Goal: Navigation & Orientation: Find specific page/section

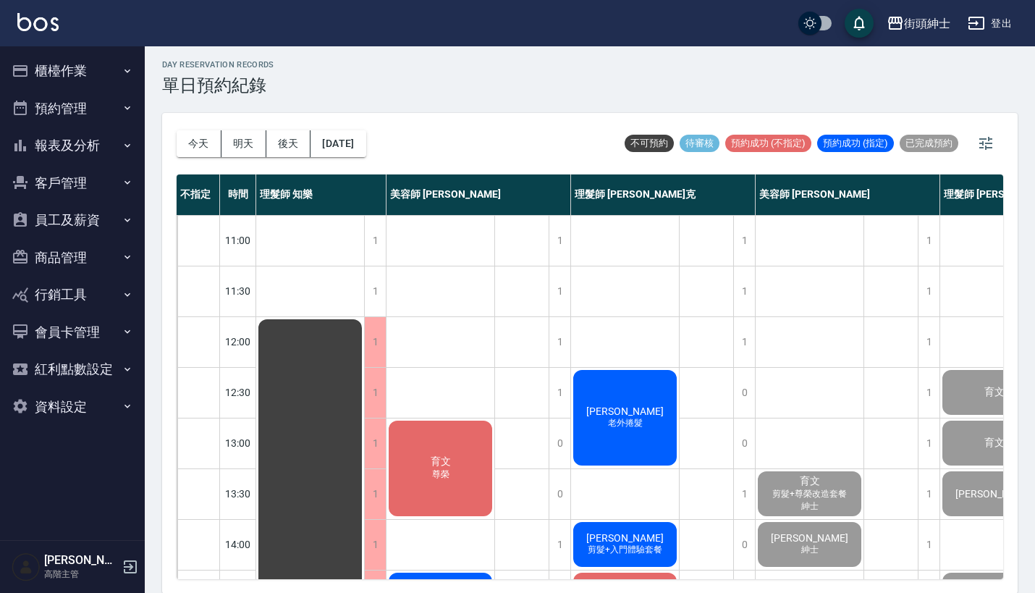
scroll to position [712, 129]
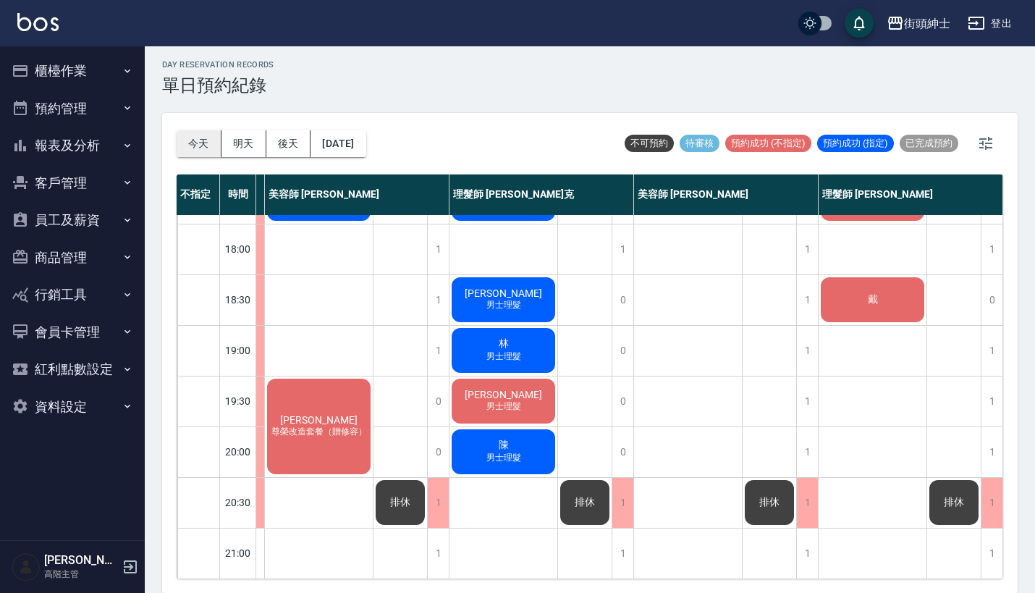
click at [203, 148] on button "今天" at bounding box center [199, 143] width 45 height 27
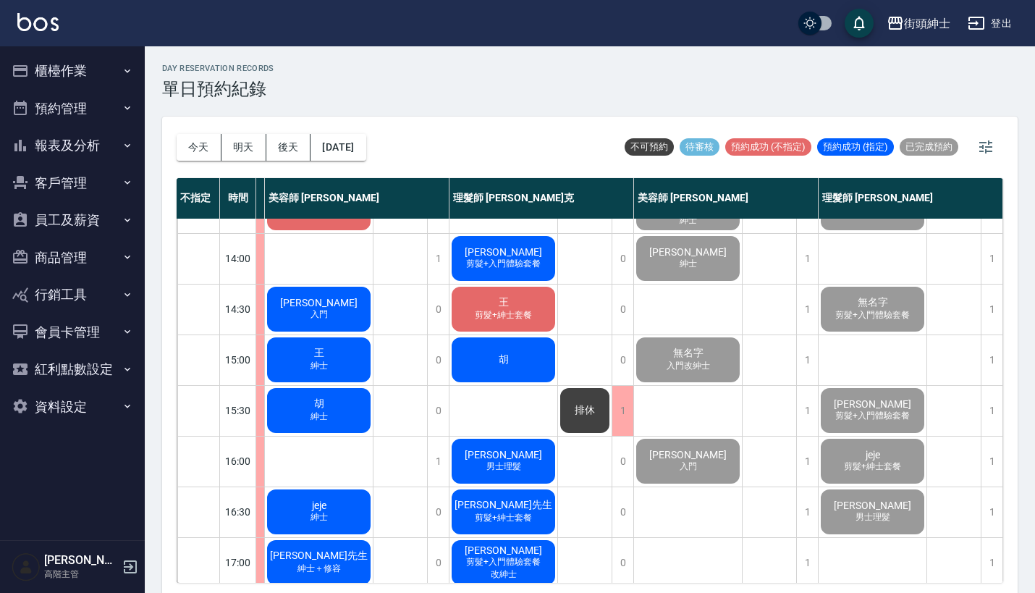
scroll to position [0, 0]
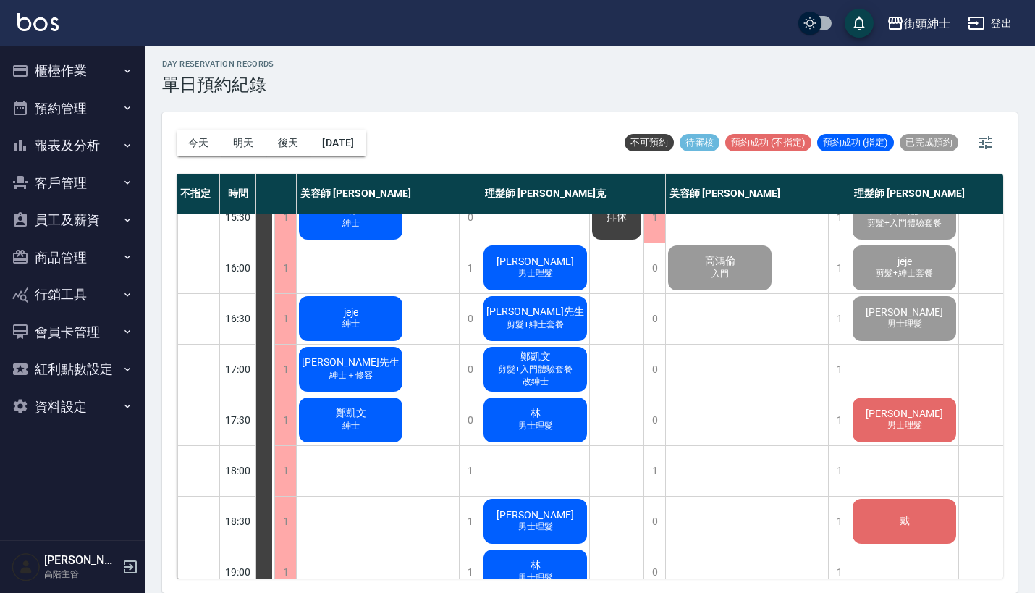
scroll to position [4, 0]
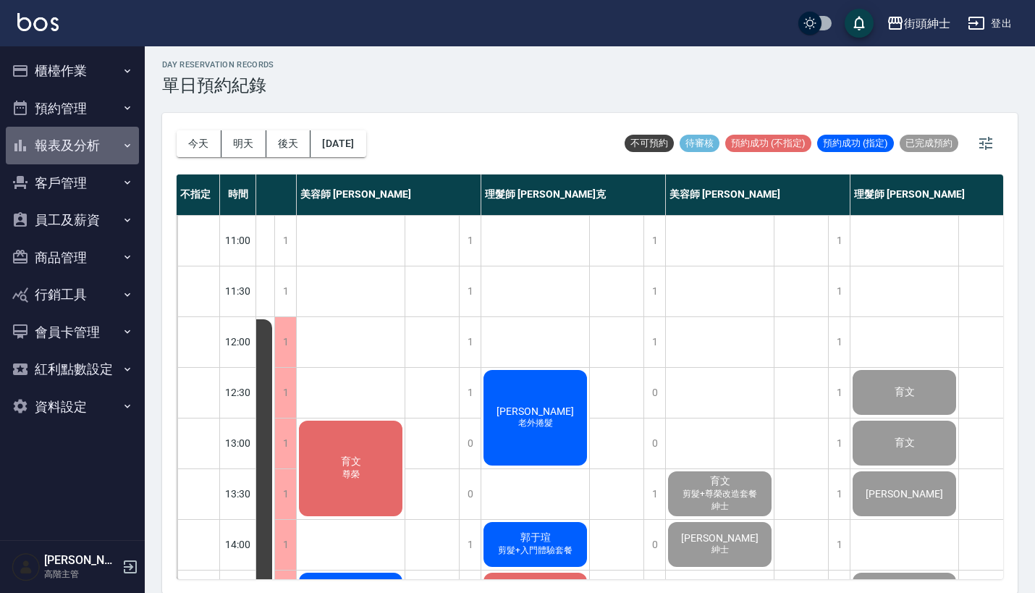
click at [119, 150] on button "報表及分析" at bounding box center [72, 146] width 133 height 38
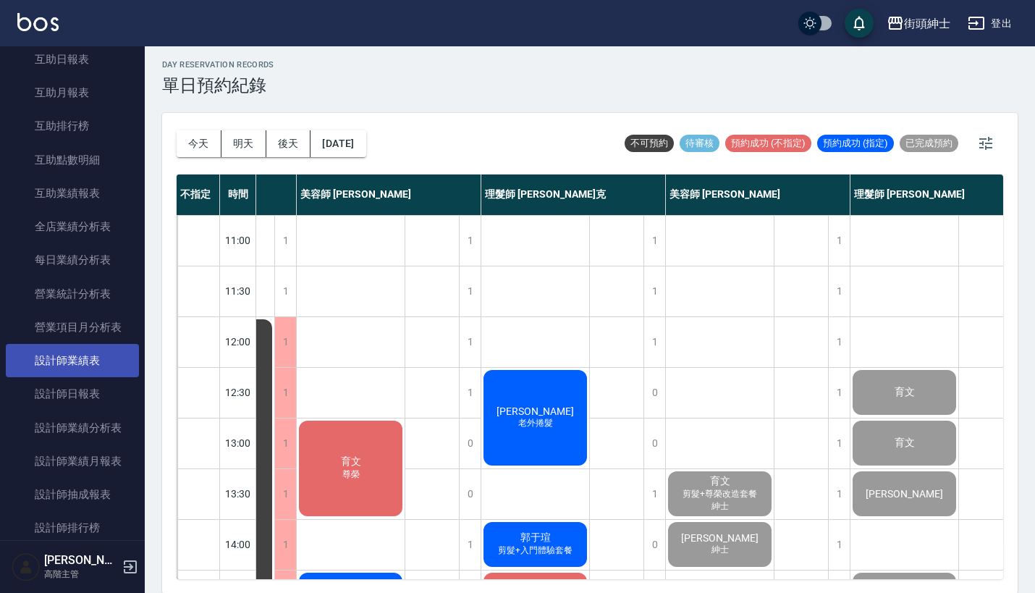
scroll to position [299, 0]
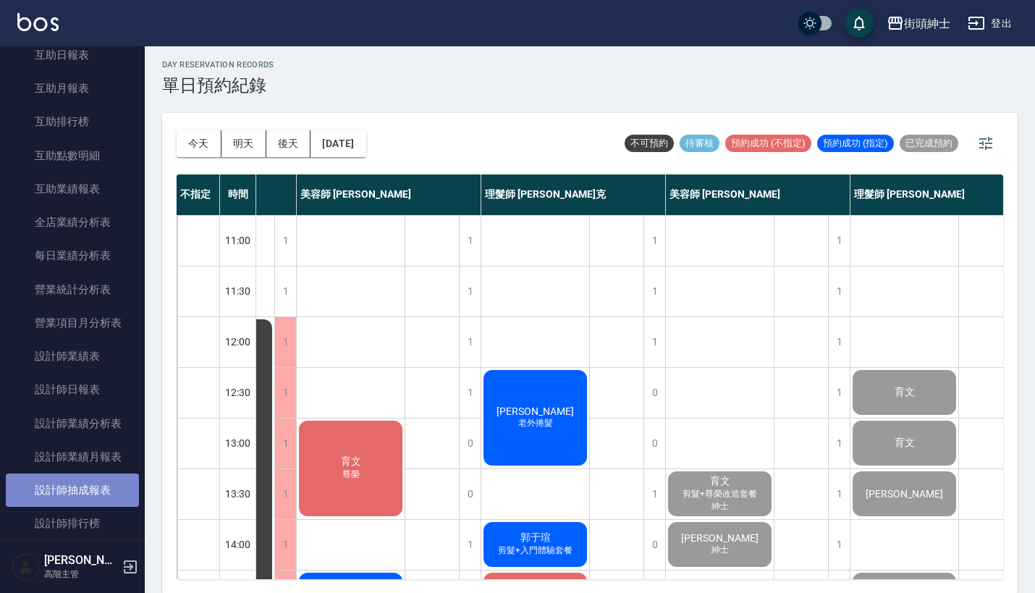
click at [101, 475] on link "設計師抽成報表" at bounding box center [72, 489] width 133 height 33
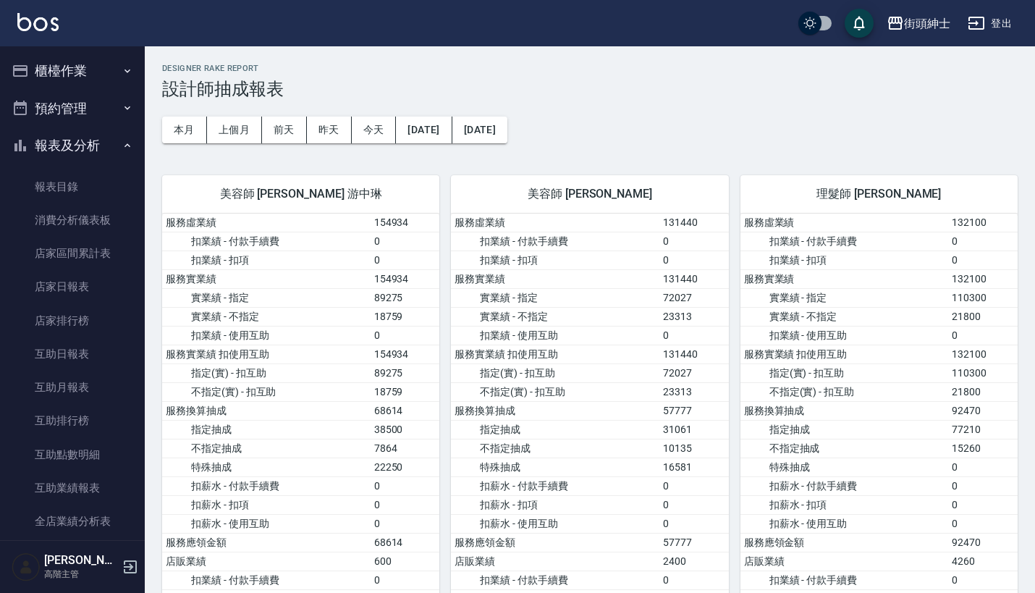
click at [96, 105] on button "預約管理" at bounding box center [72, 109] width 133 height 38
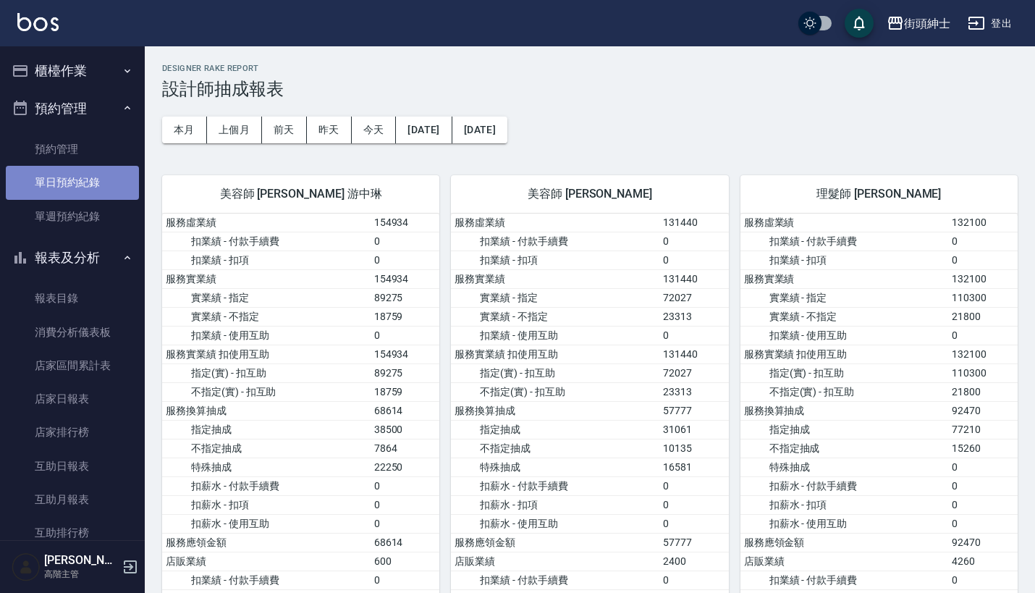
click at [81, 178] on link "單日預約紀錄" at bounding box center [72, 182] width 133 height 33
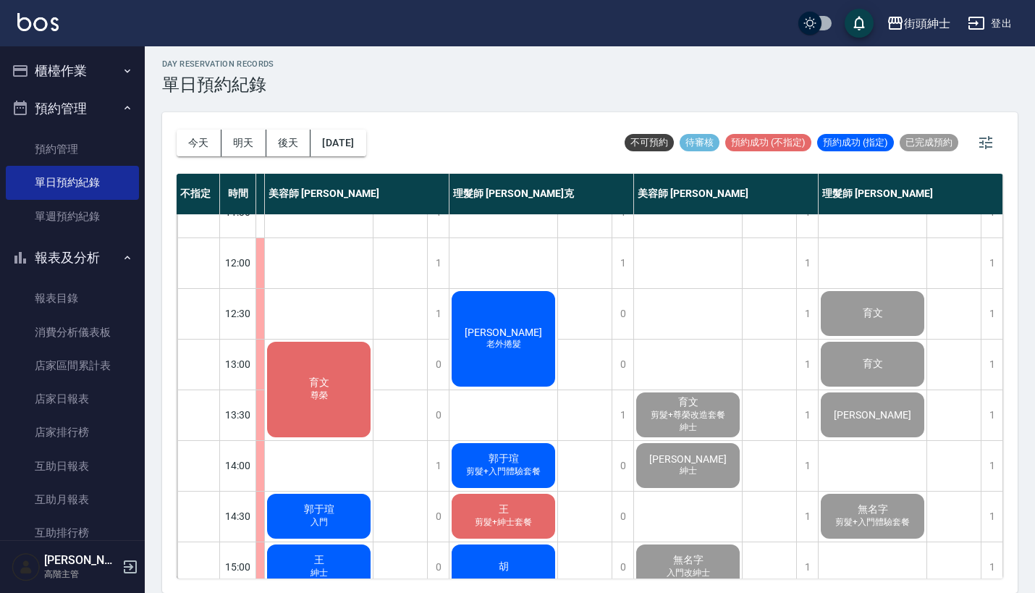
scroll to position [4, 0]
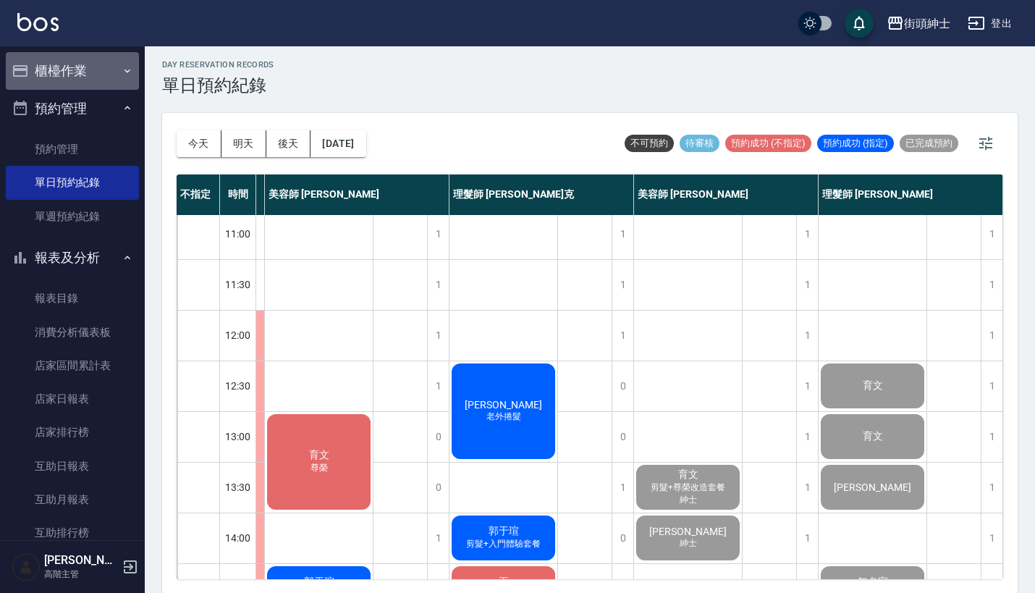
click at [100, 65] on button "櫃檯作業" at bounding box center [72, 71] width 133 height 38
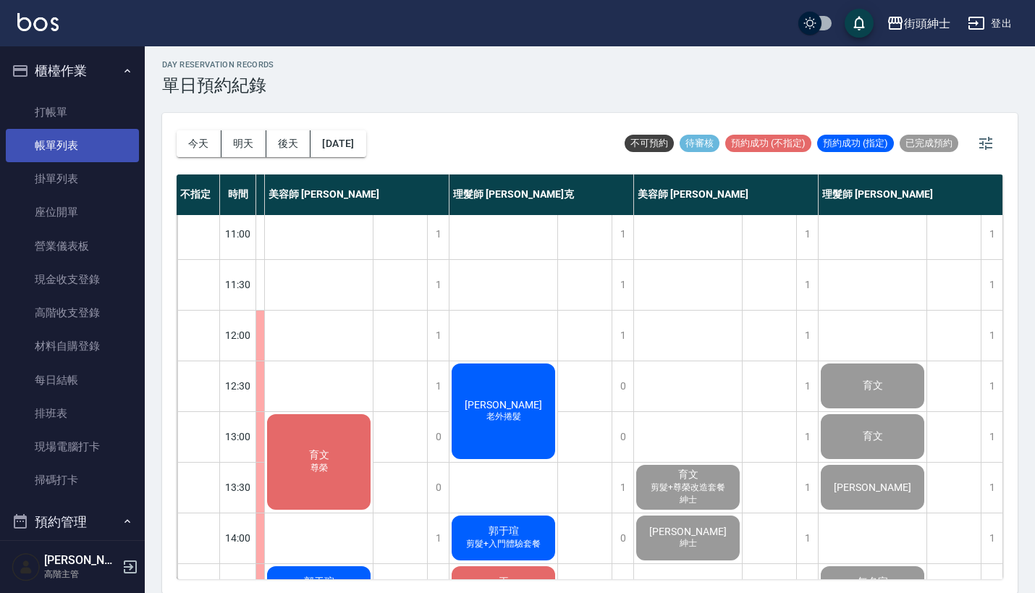
click at [96, 132] on link "帳單列表" at bounding box center [72, 145] width 133 height 33
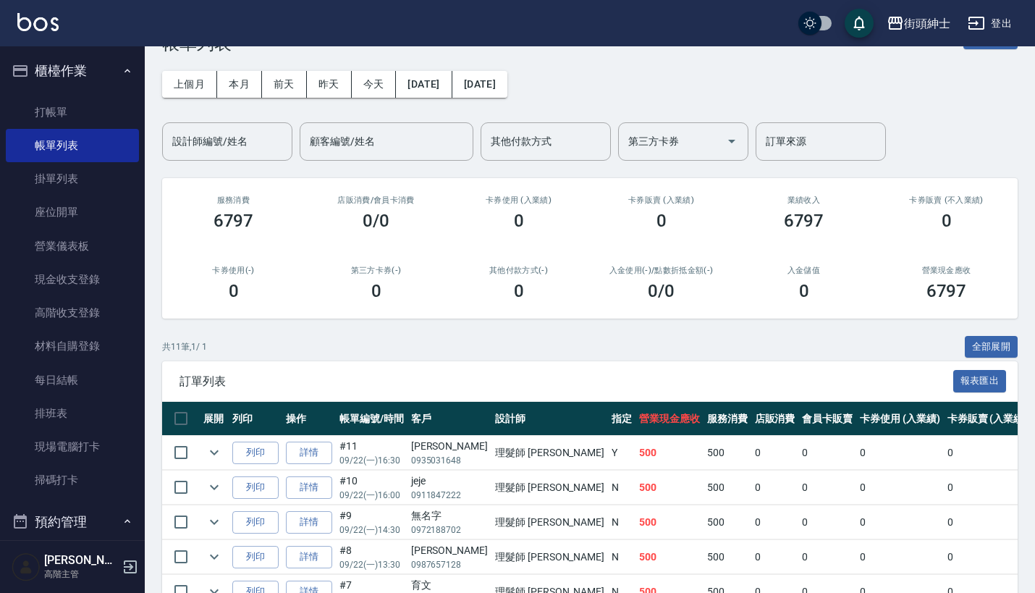
scroll to position [77, 0]
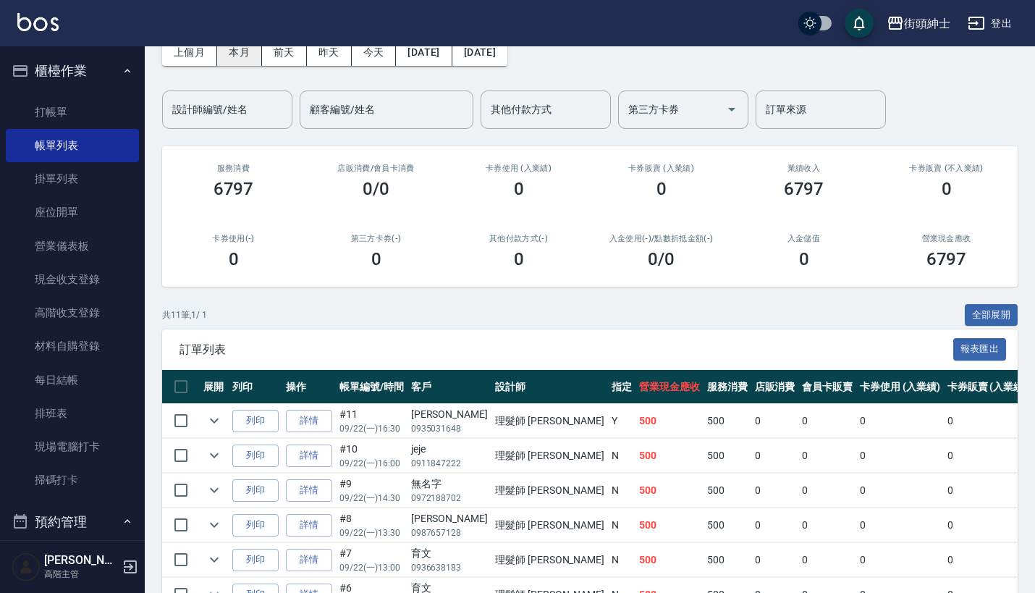
click at [236, 49] on button "本月" at bounding box center [239, 52] width 45 height 27
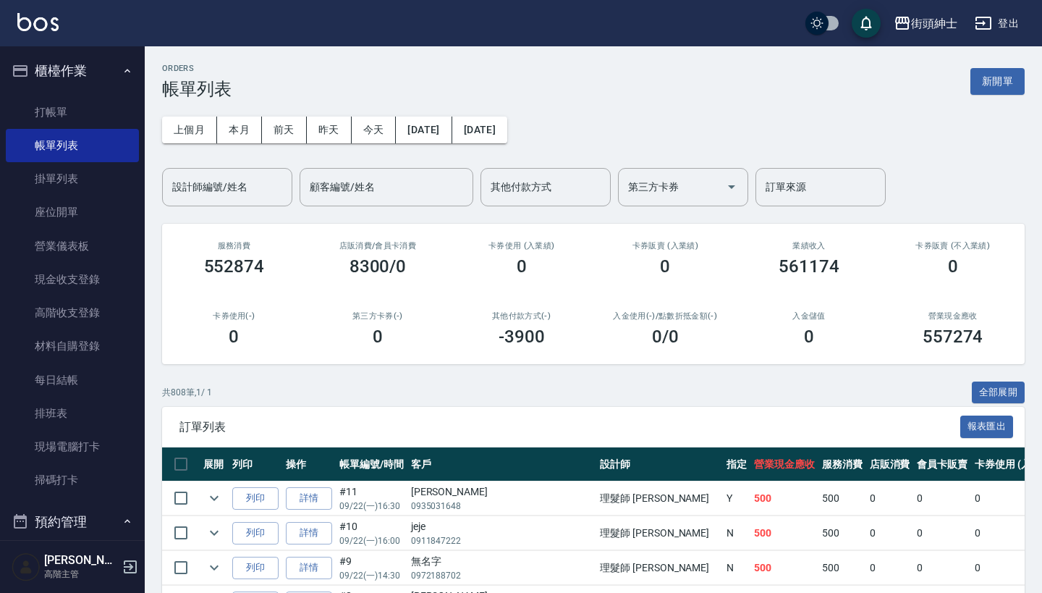
click at [108, 546] on link "預約管理" at bounding box center [72, 562] width 133 height 33
click at [99, 546] on link "預約管理" at bounding box center [72, 562] width 133 height 33
click at [98, 546] on link "預約管理" at bounding box center [72, 562] width 133 height 33
click at [114, 546] on link "預約管理" at bounding box center [72, 562] width 133 height 33
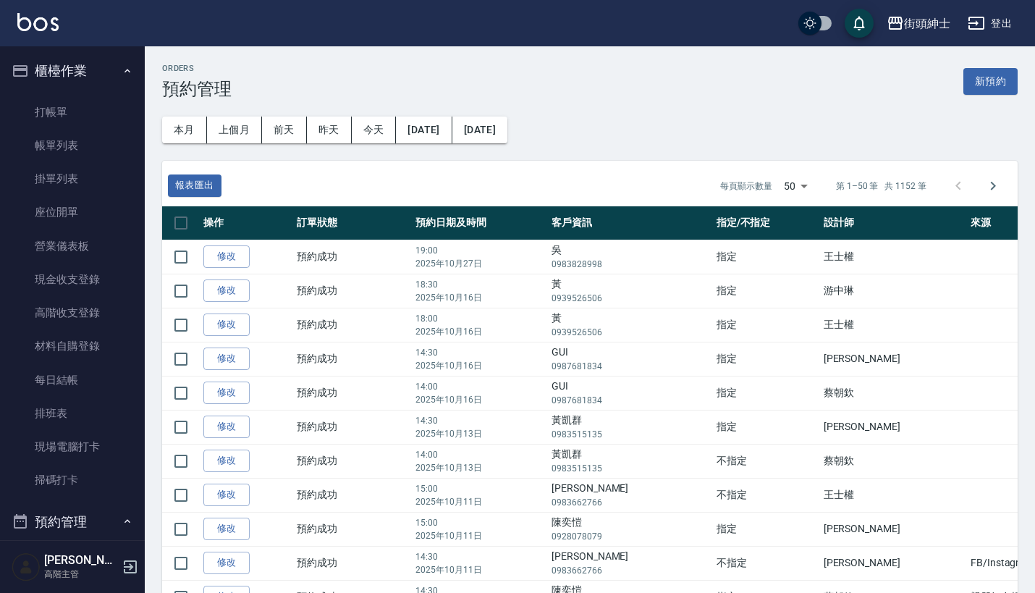
click at [103, 77] on button "櫃檯作業" at bounding box center [72, 71] width 133 height 38
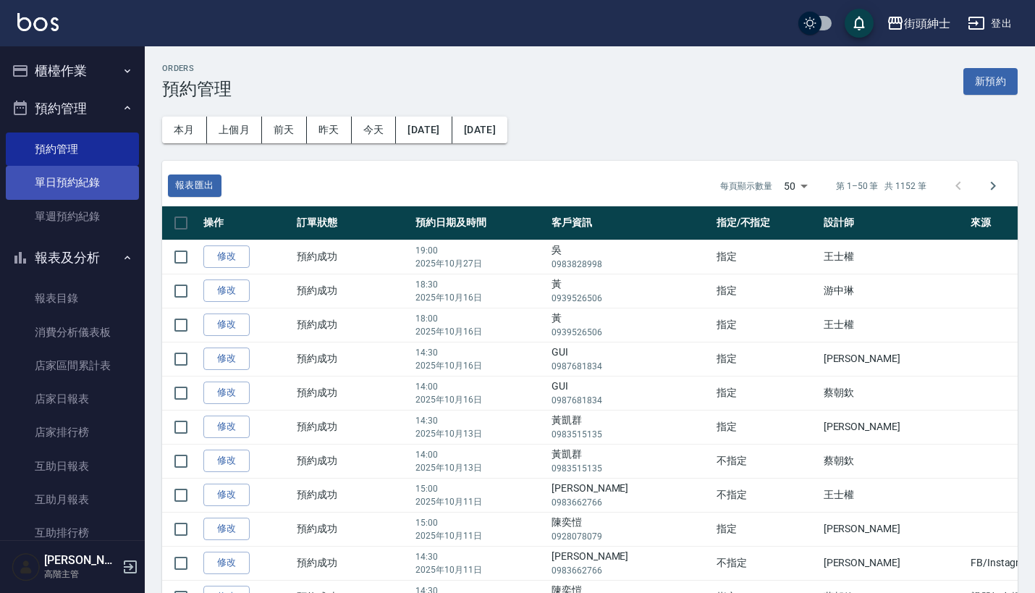
click at [90, 189] on link "單日預約紀錄" at bounding box center [72, 182] width 133 height 33
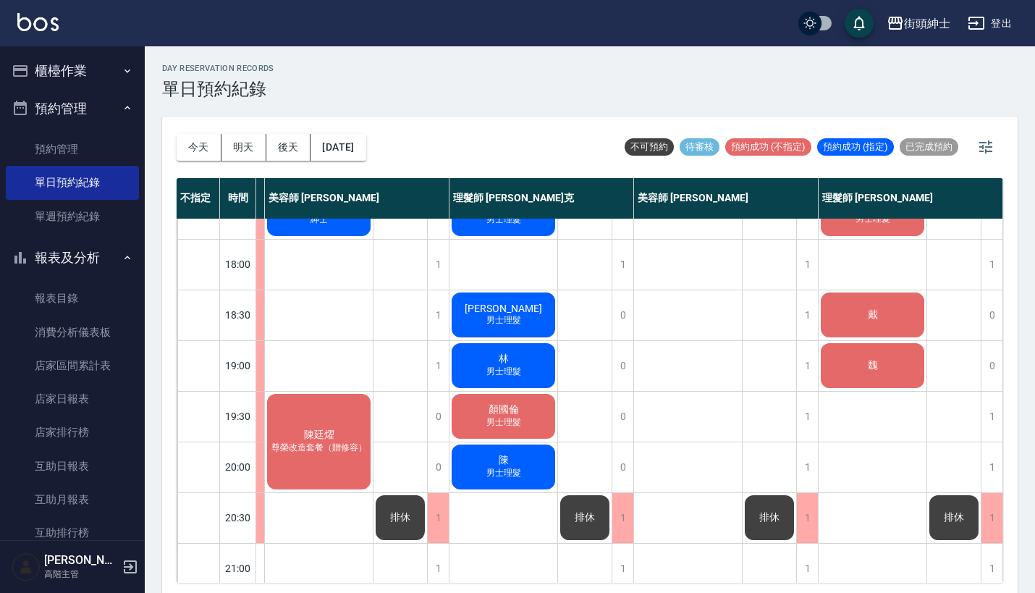
scroll to position [695, 129]
